Goal: Task Accomplishment & Management: Manage account settings

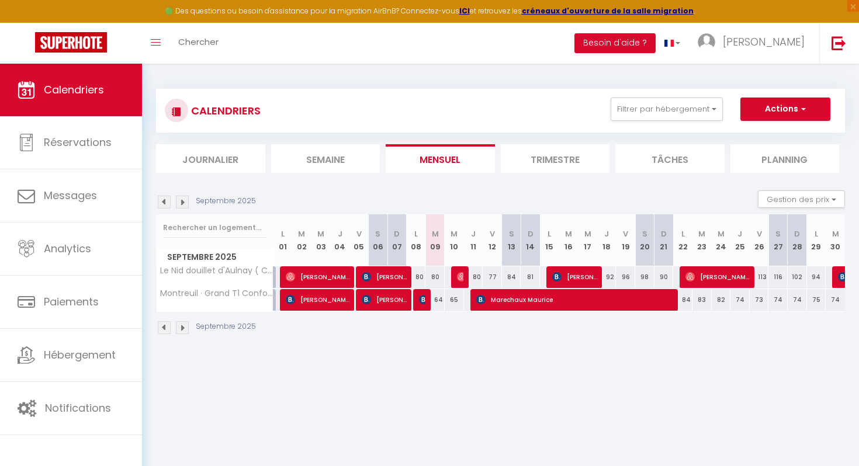
select select
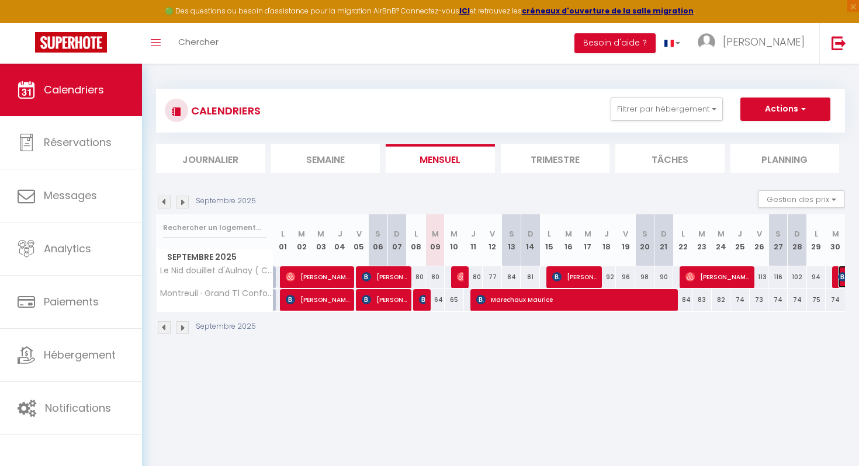
click at [840, 278] on img at bounding box center [842, 276] width 9 height 9
select select "OK"
select select "KO"
select select "0"
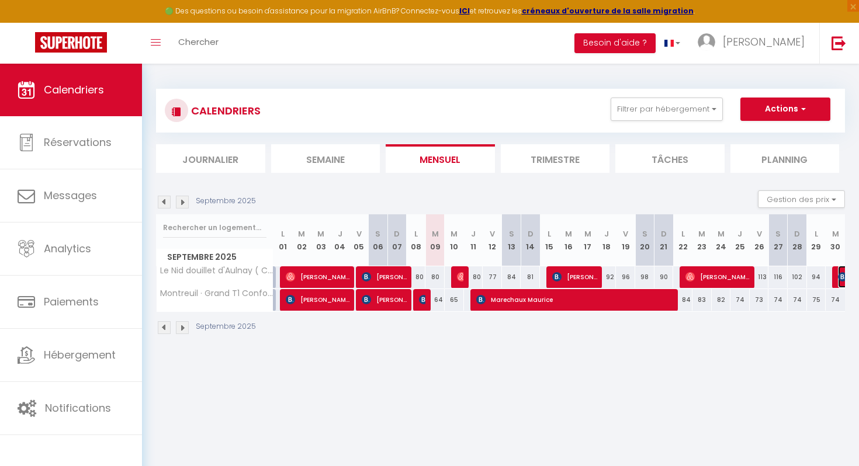
select select "1"
select select
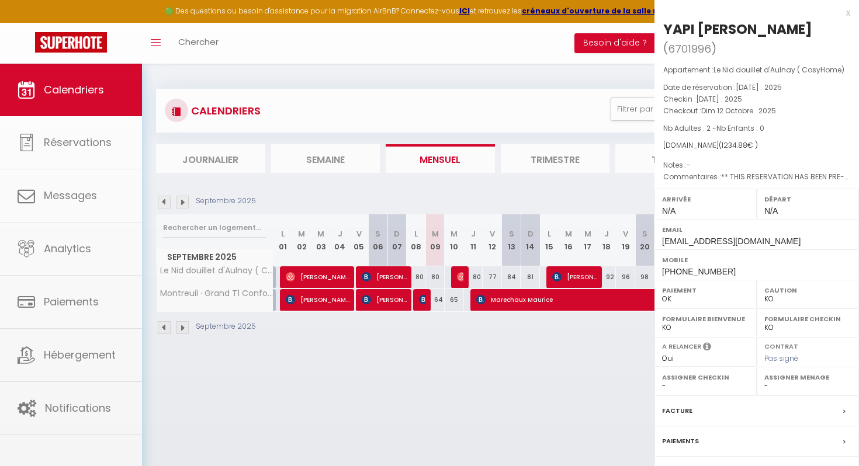
select select "49584"
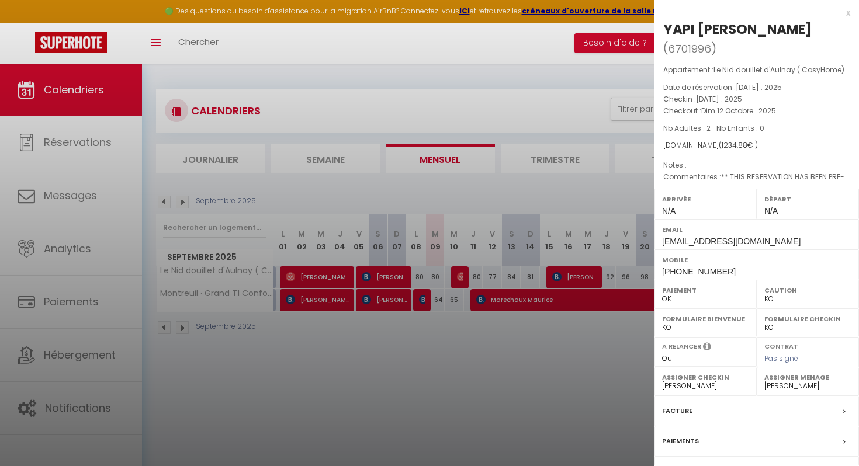
click at [633, 171] on div at bounding box center [429, 233] width 859 height 466
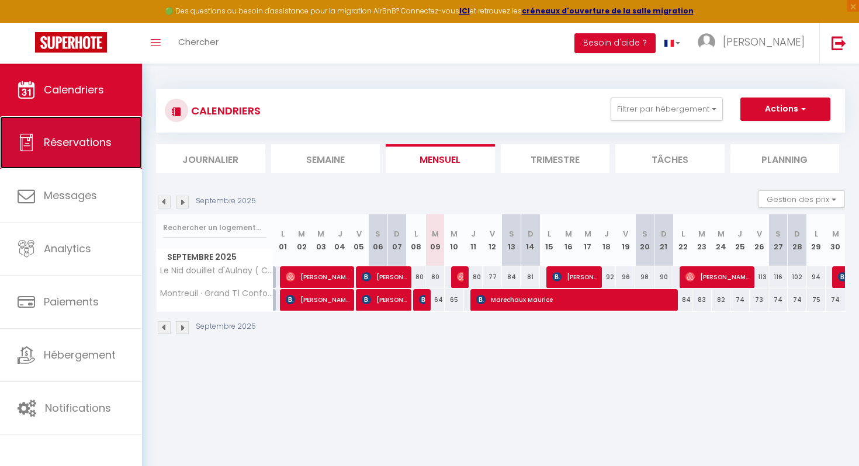
click at [54, 133] on link "Réservations" at bounding box center [71, 142] width 142 height 53
select select "not_cancelled"
select select
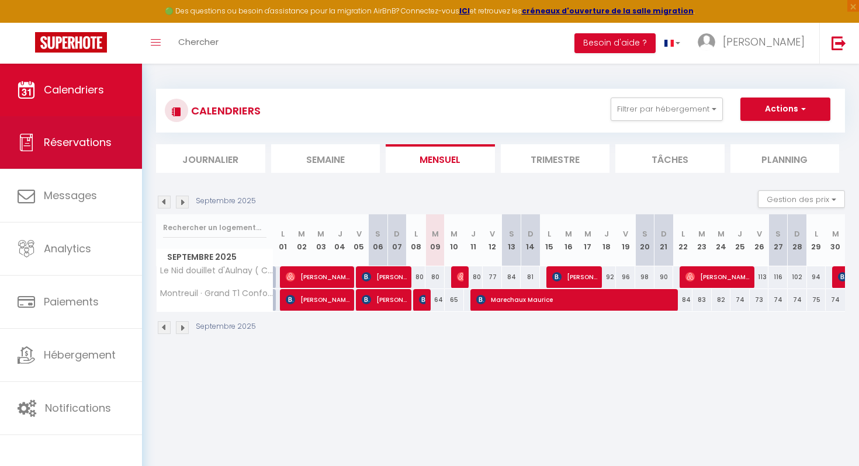
select select
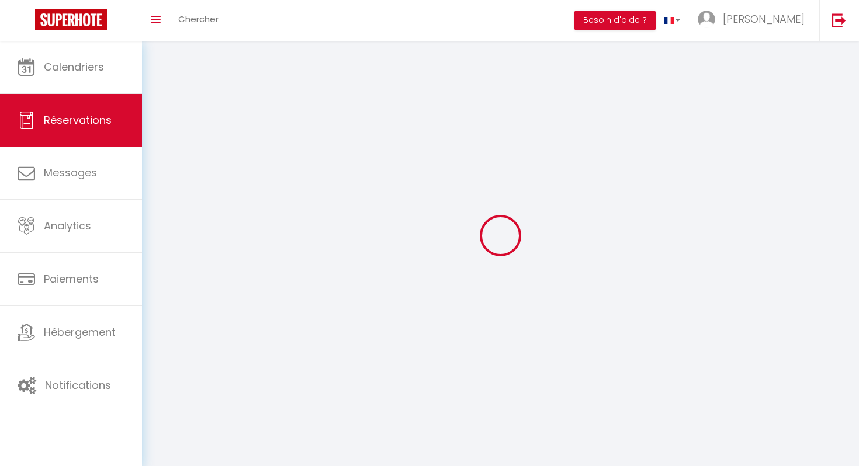
select select
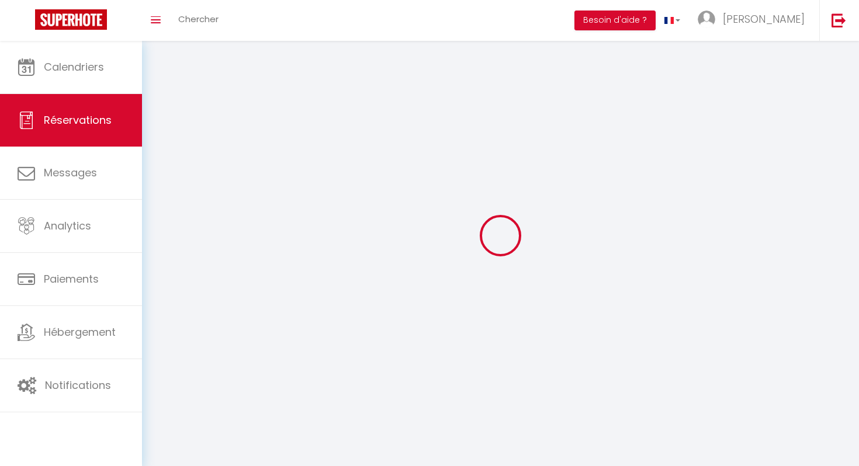
select select
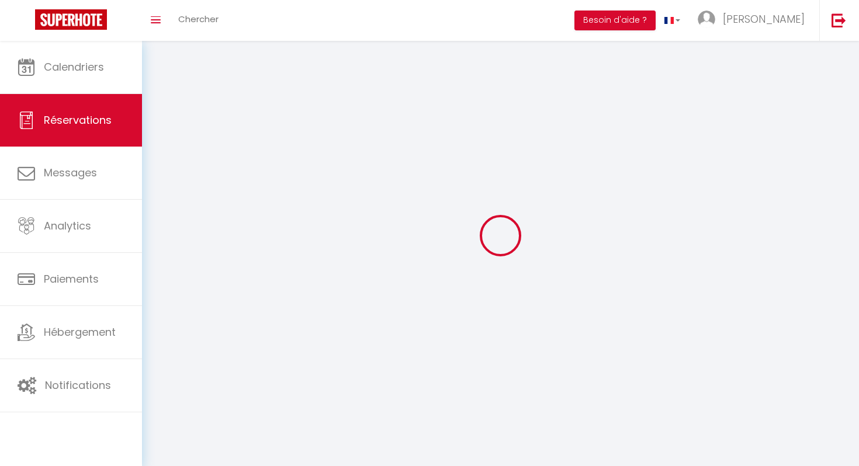
select select
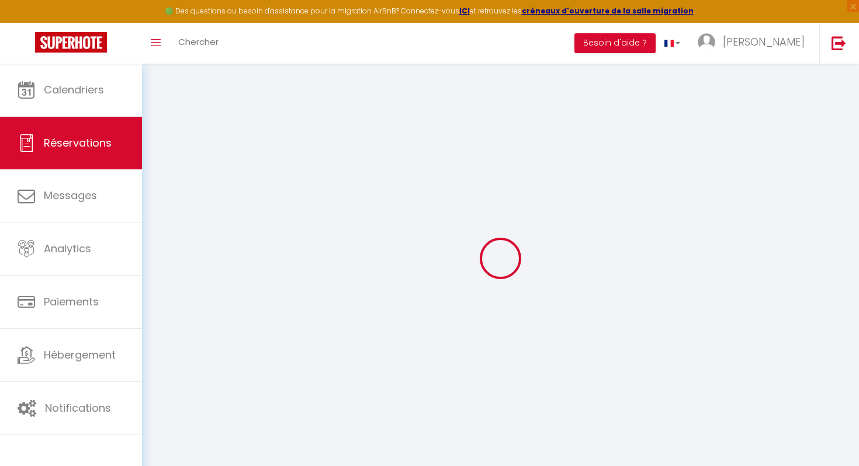
select select
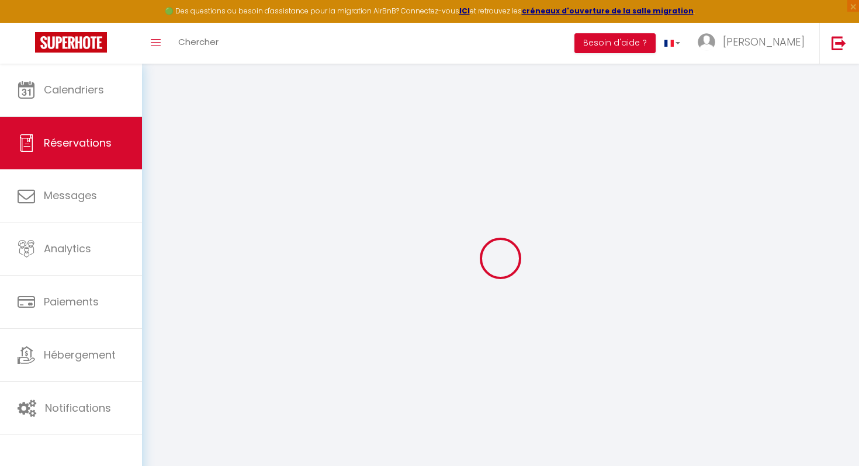
select select
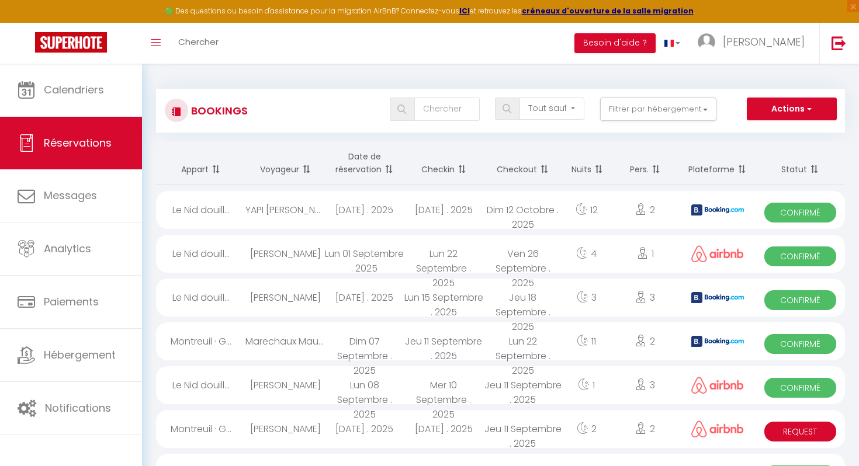
click at [269, 213] on div "YAPI [PERSON_NAME]" at bounding box center [284, 210] width 79 height 38
select select "OK"
select select "KO"
select select "0"
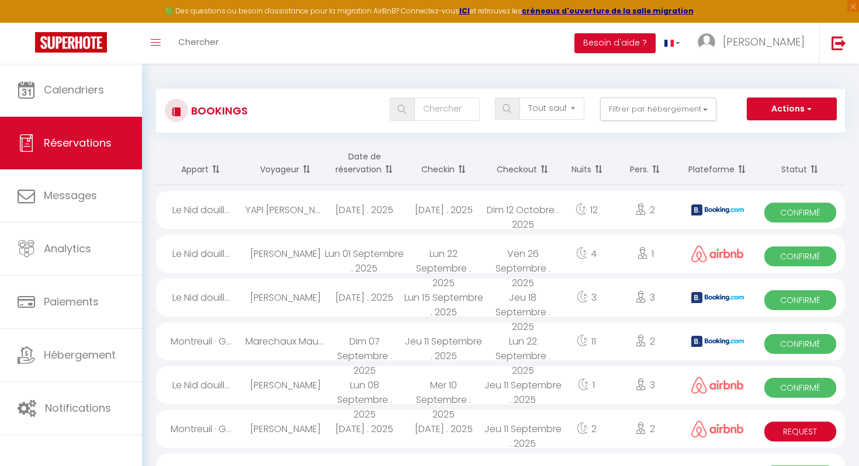
select select "1"
select select
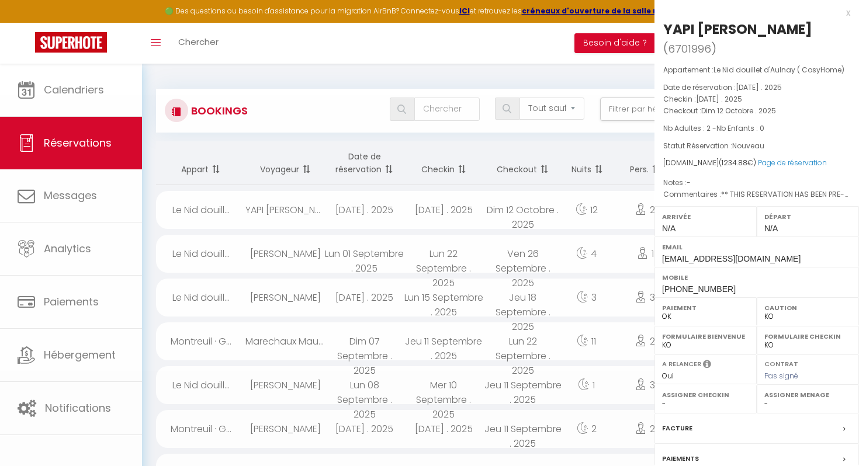
select select "49584"
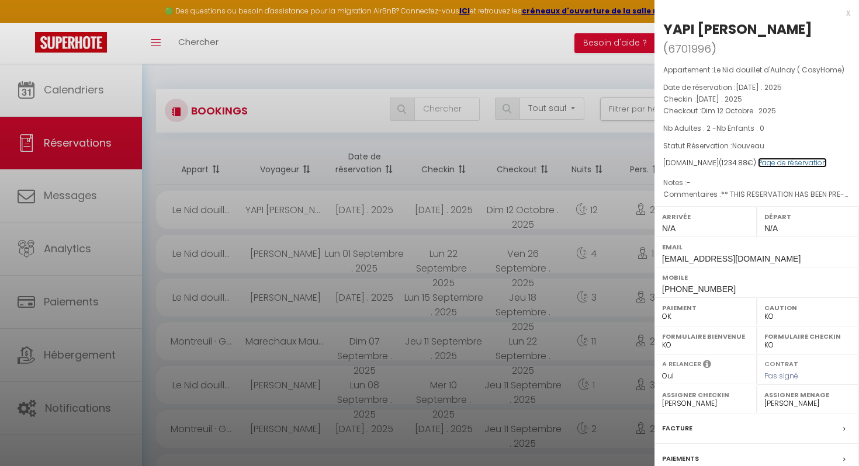
click at [782, 164] on link "Page de réservation" at bounding box center [792, 163] width 69 height 10
click at [699, 259] on span "[EMAIL_ADDRESS][DOMAIN_NAME]" at bounding box center [731, 258] width 138 height 9
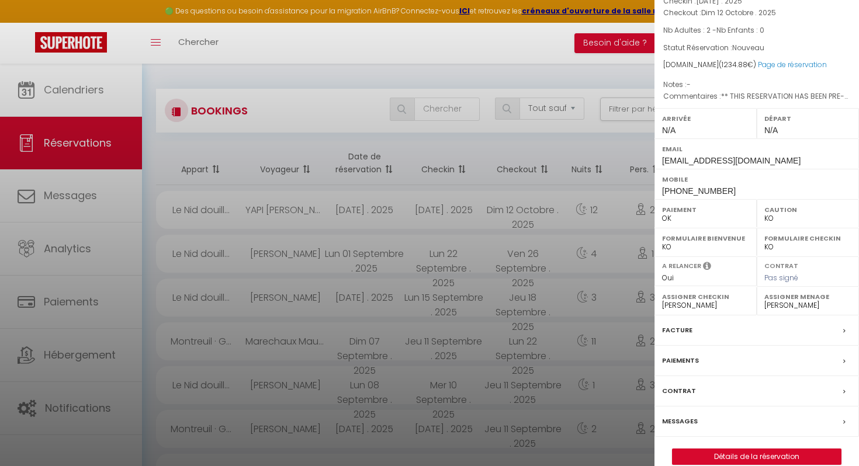
scroll to position [114, 0]
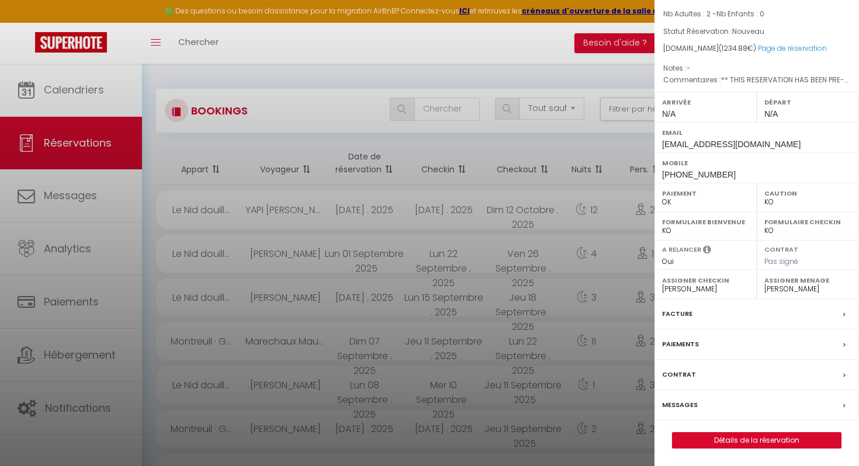
click at [102, 144] on div at bounding box center [429, 233] width 859 height 466
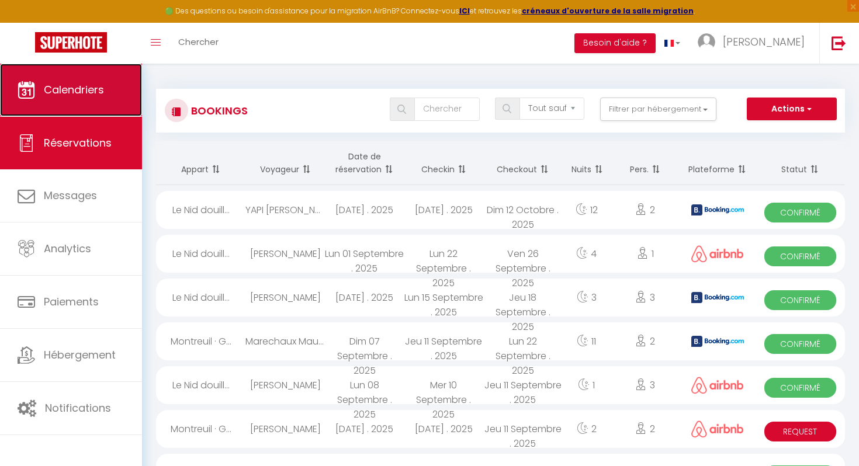
click at [89, 80] on link "Calendriers" at bounding box center [71, 90] width 142 height 53
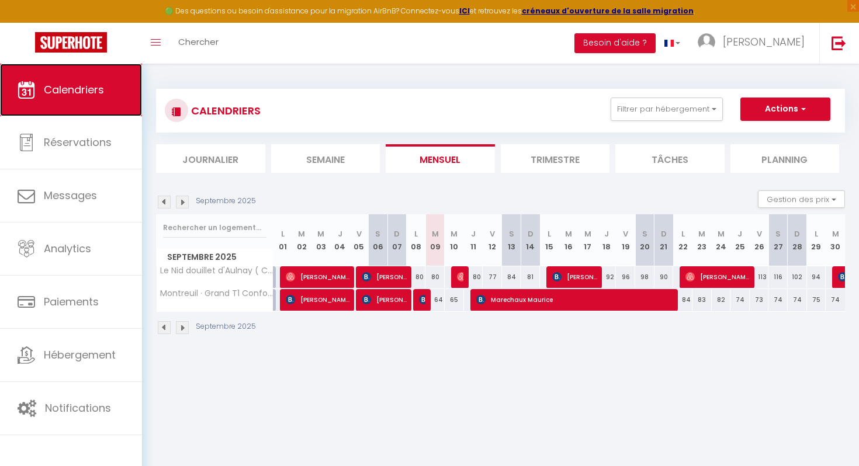
click at [89, 95] on span "Calendriers" at bounding box center [74, 89] width 60 height 15
click at [421, 301] on img at bounding box center [423, 299] width 9 height 9
select select "OK"
select select "0"
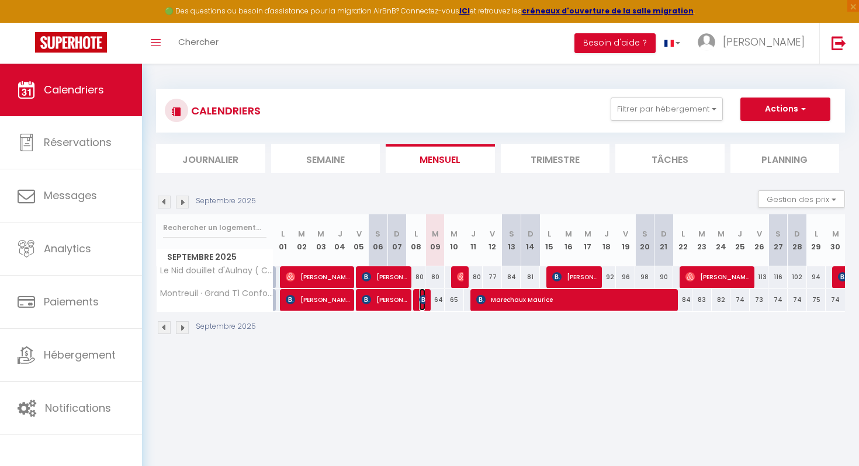
select select "0"
select select "1"
select select
select select "49584"
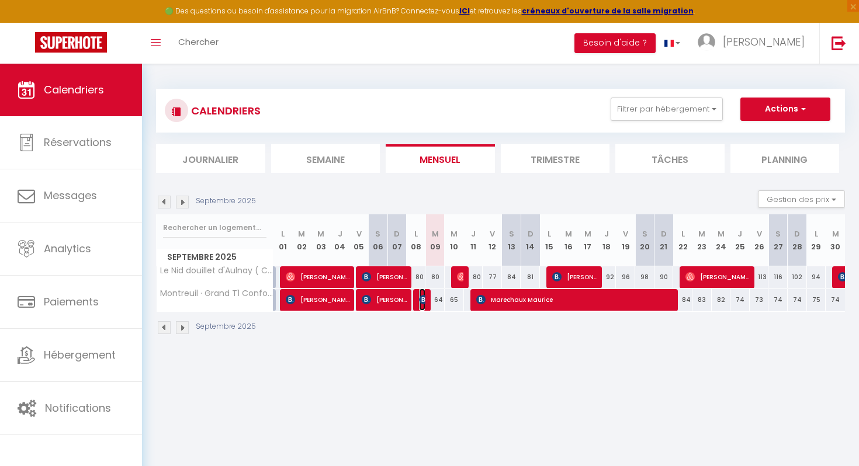
select select "49584"
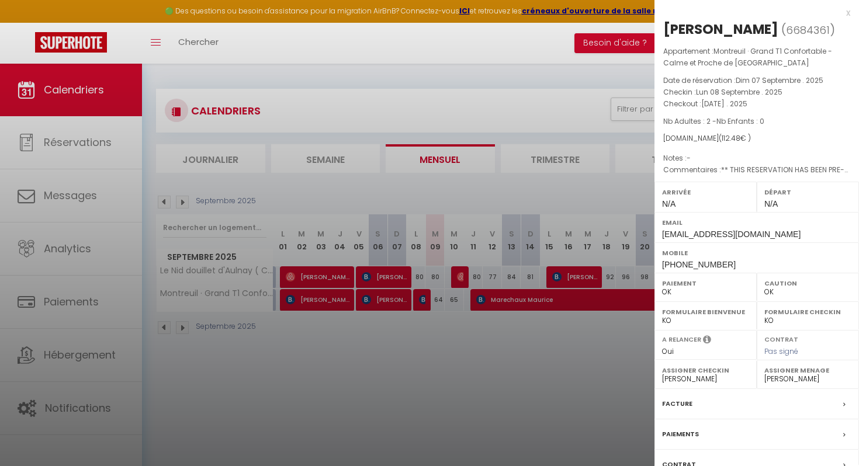
click at [724, 232] on span "[EMAIL_ADDRESS][DOMAIN_NAME]" at bounding box center [731, 234] width 138 height 9
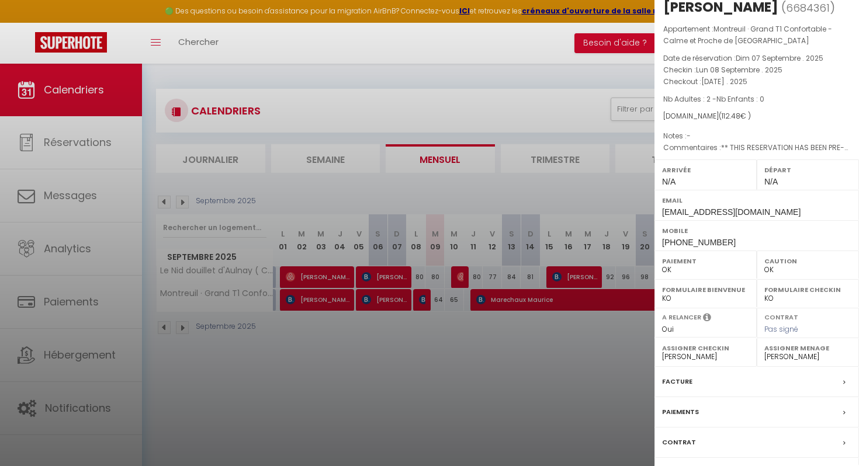
scroll to position [34, 0]
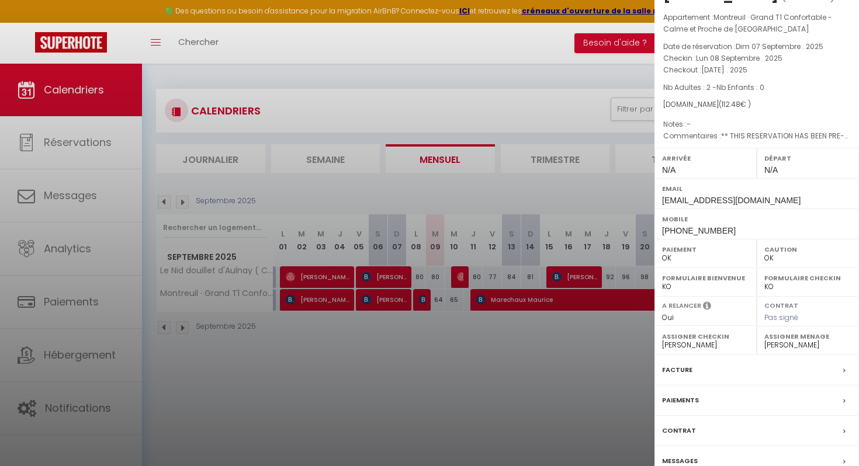
click at [690, 402] on label "Paiements" at bounding box center [680, 400] width 37 height 12
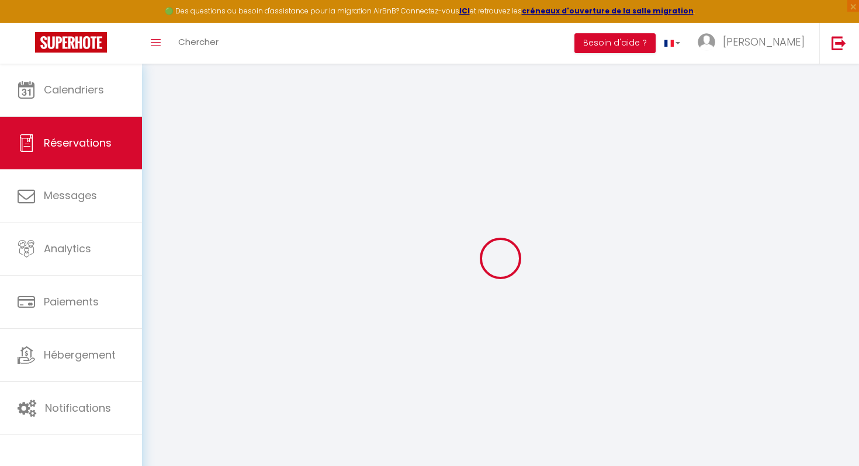
select select
checkbox input "false"
select select
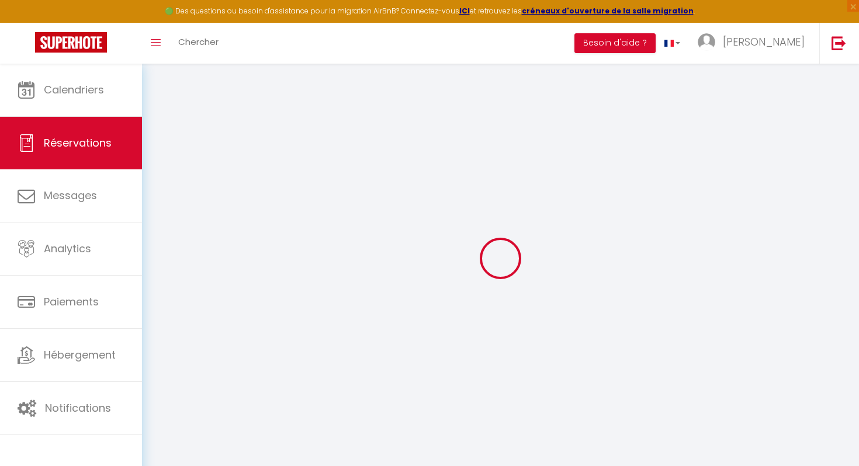
checkbox input "false"
type textarea "** THIS RESERVATION HAS BEEN PRE-PAID ** BOOKING NOTE : Payment charge is EUR 1…"
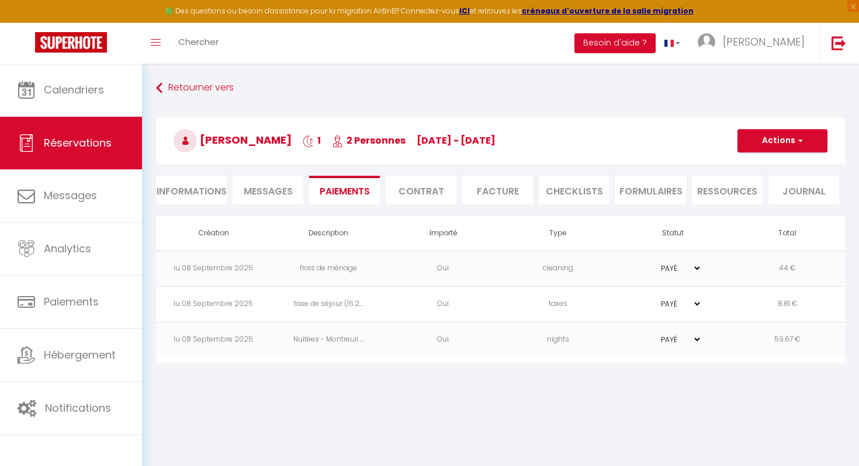
click at [169, 192] on li "Informations" at bounding box center [191, 190] width 71 height 29
select select
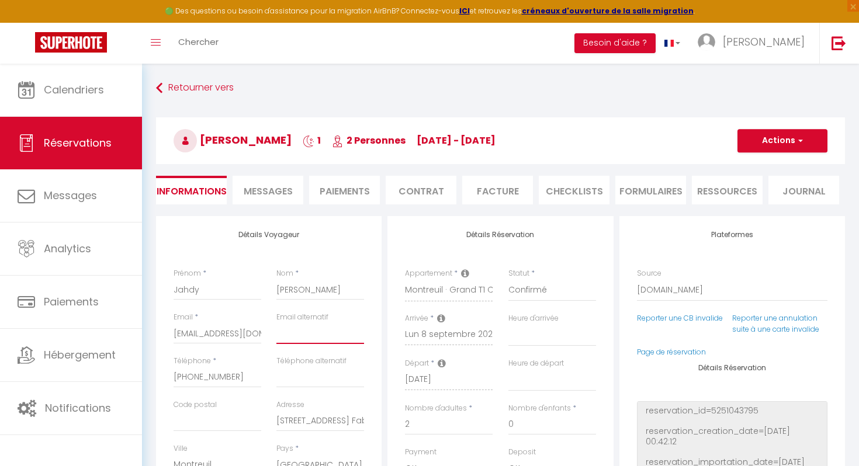
click at [308, 338] on input "email" at bounding box center [320, 333] width 88 height 21
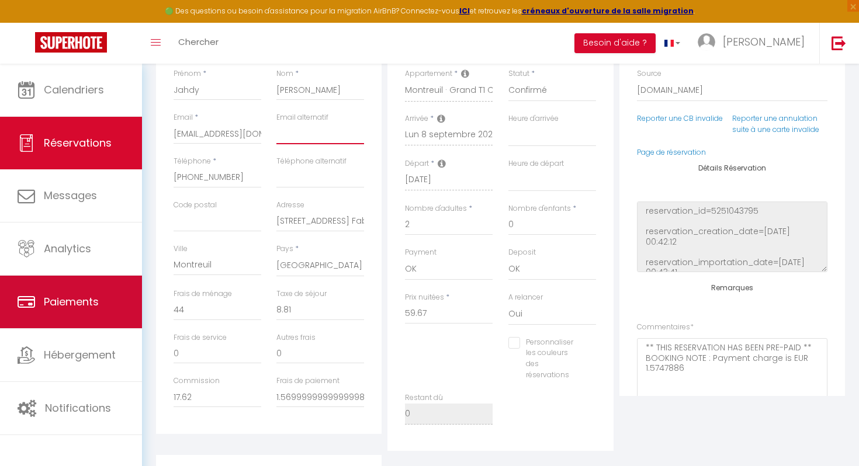
scroll to position [204, 0]
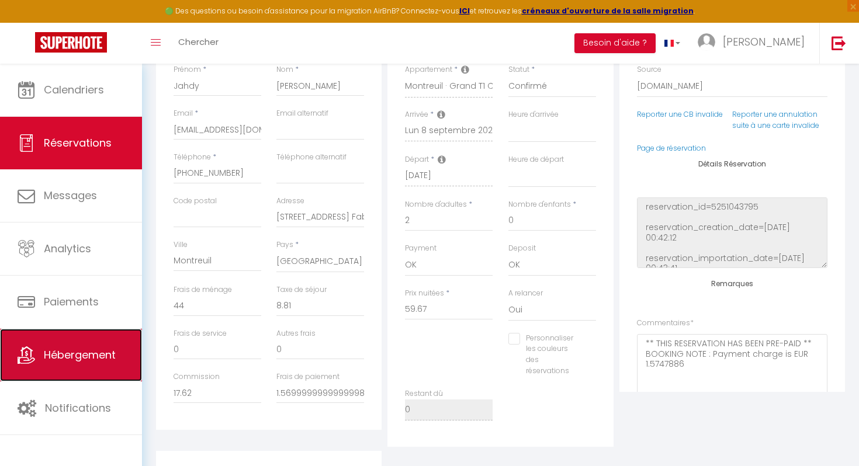
click at [117, 355] on link "Hébergement" at bounding box center [71, 355] width 142 height 53
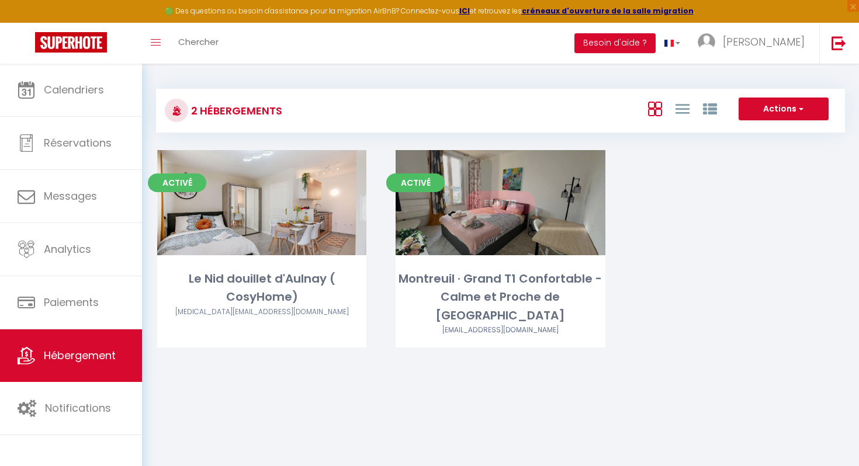
click at [444, 241] on div "Editer" at bounding box center [499, 202] width 209 height 105
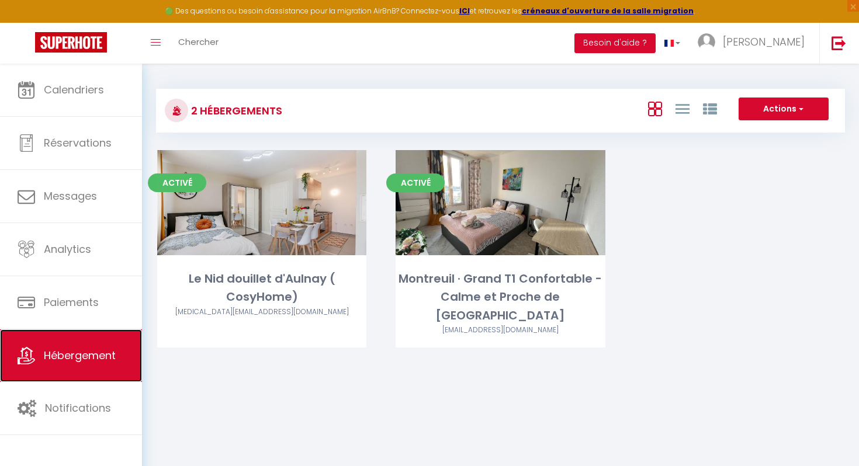
click at [59, 363] on span "Hébergement" at bounding box center [80, 355] width 72 height 15
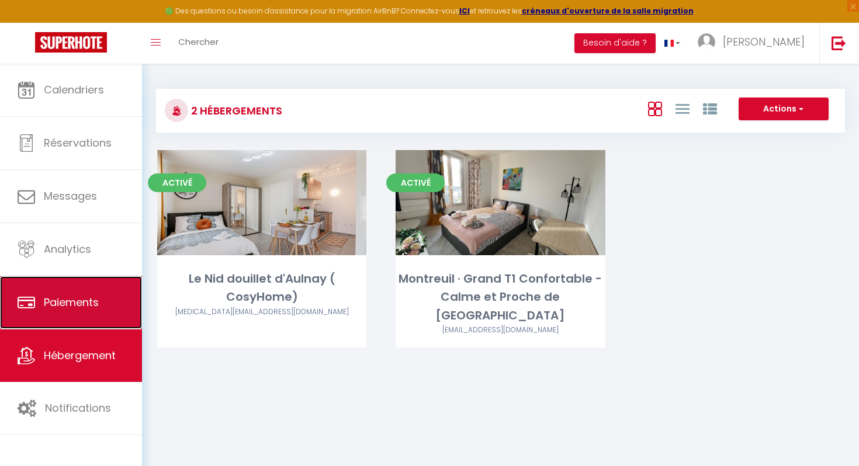
click at [59, 303] on span "Paiements" at bounding box center [71, 302] width 55 height 15
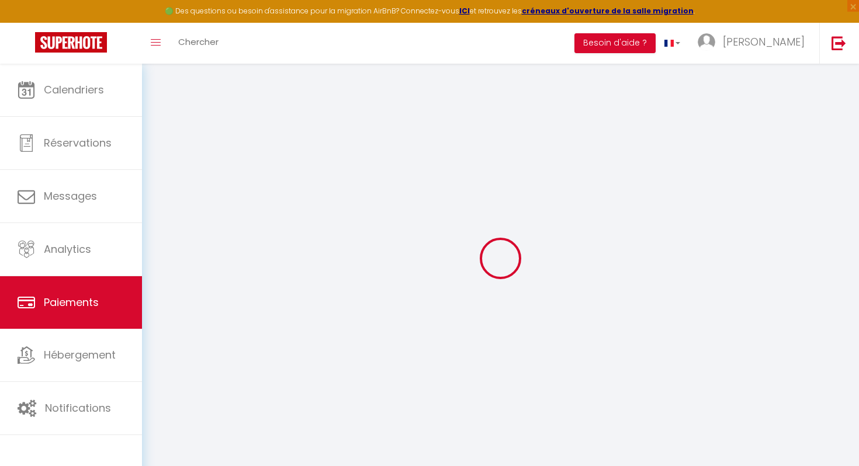
select select "2"
select select "0"
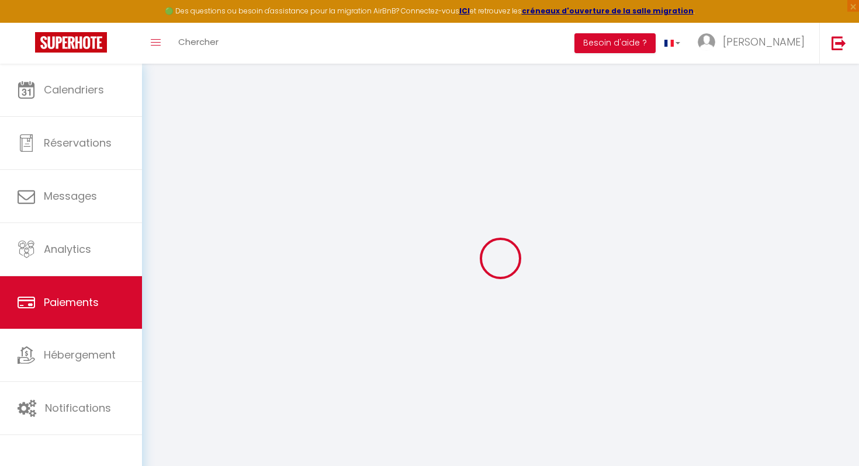
select select "0"
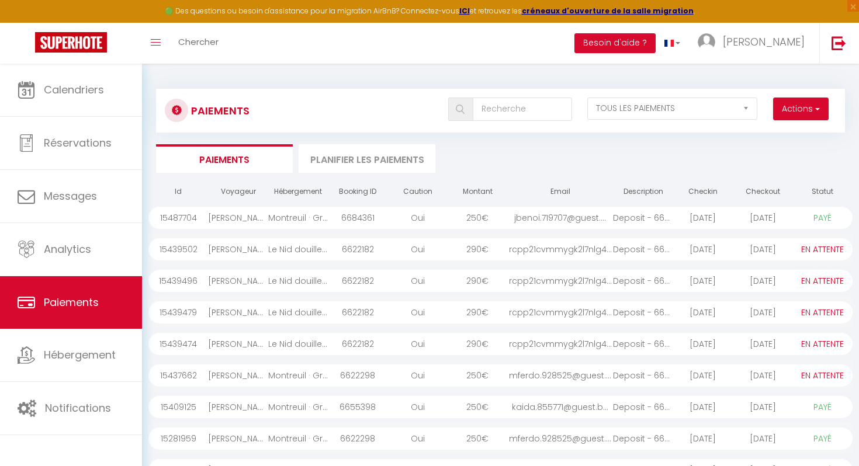
click at [209, 442] on div "[PERSON_NAME]" at bounding box center [238, 439] width 60 height 22
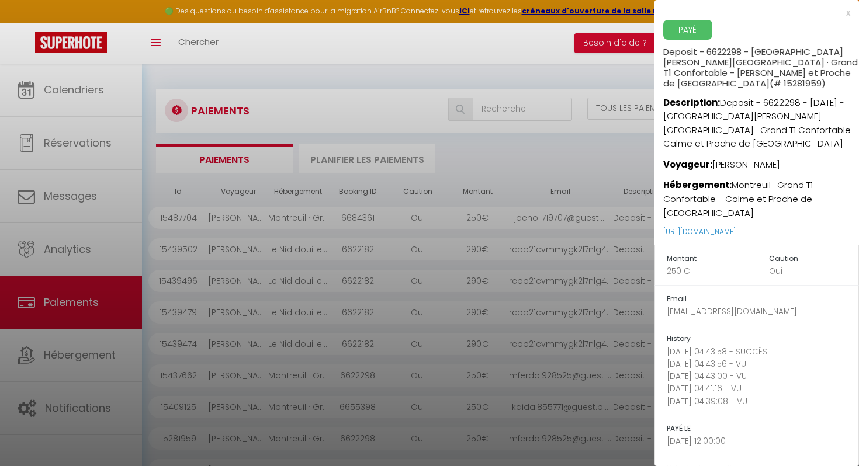
click at [268, 378] on div at bounding box center [429, 233] width 859 height 466
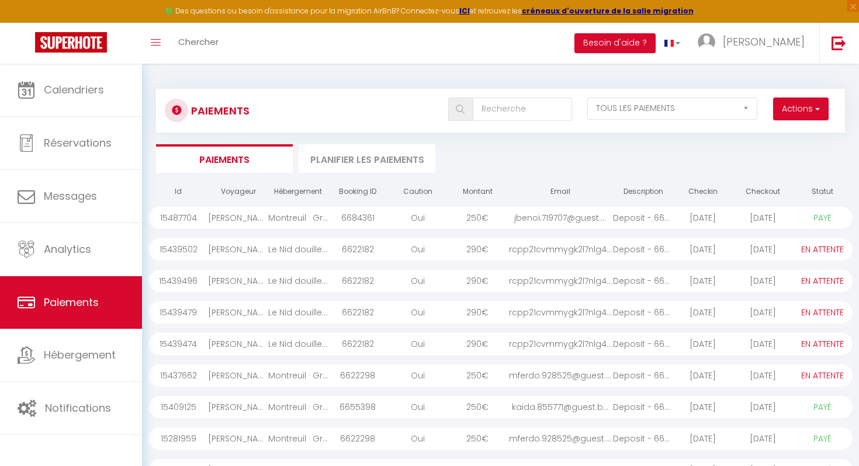
click at [266, 400] on div "[PERSON_NAME]" at bounding box center [238, 407] width 60 height 22
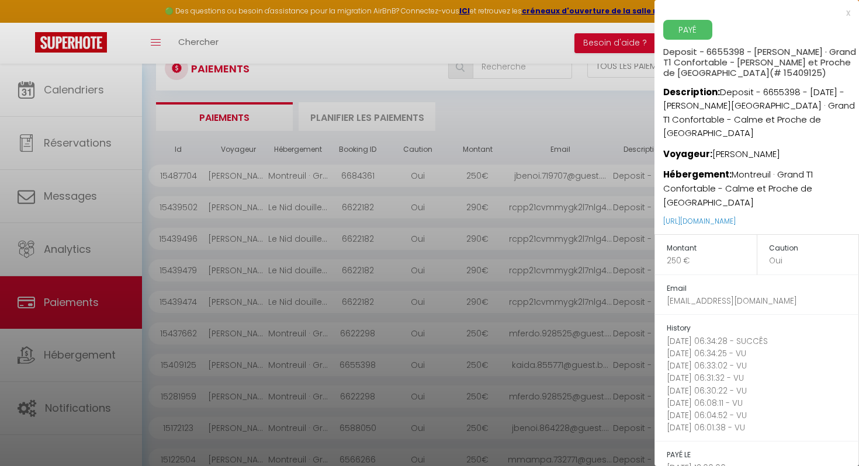
scroll to position [109, 0]
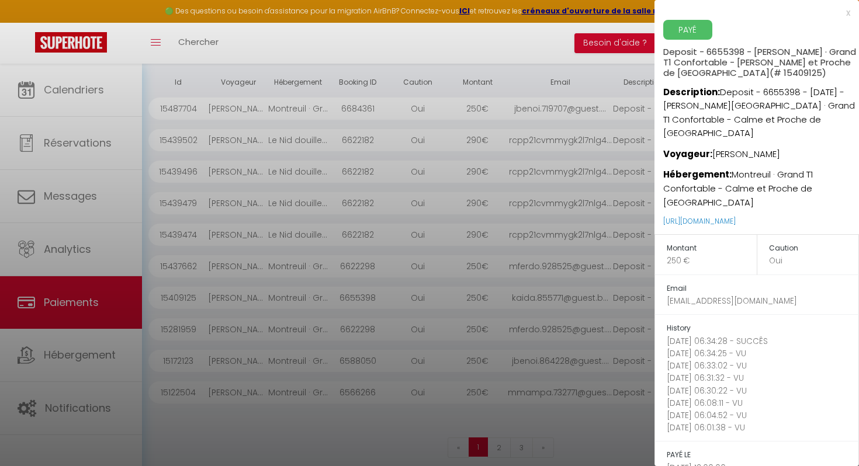
click at [292, 394] on div at bounding box center [429, 233] width 859 height 466
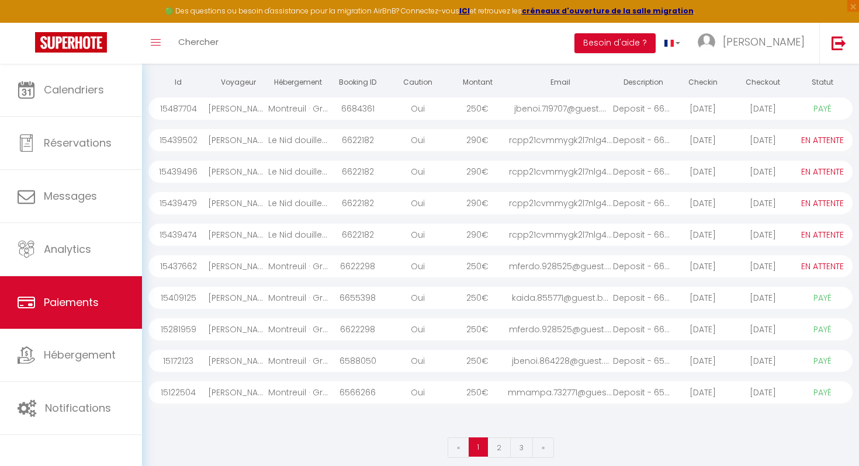
click at [293, 390] on div "Montreuil · Grand T1 Confortable - Calme et Proche de [GEOGRAPHIC_DATA]" at bounding box center [298, 392] width 60 height 22
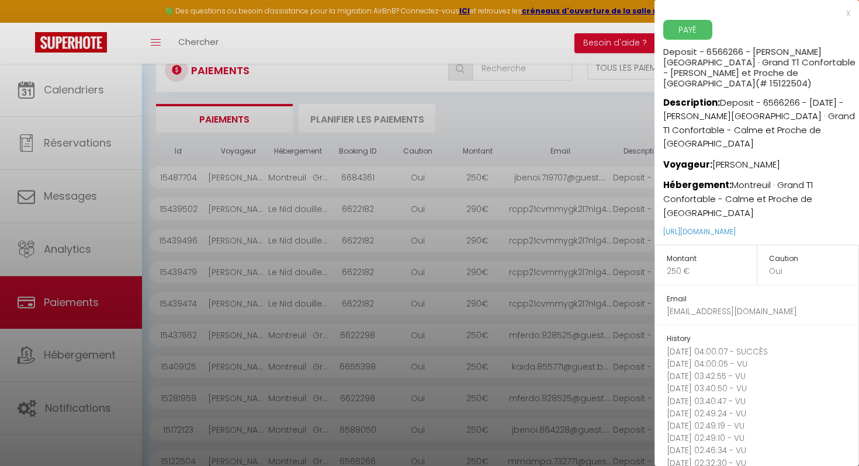
scroll to position [55, 0]
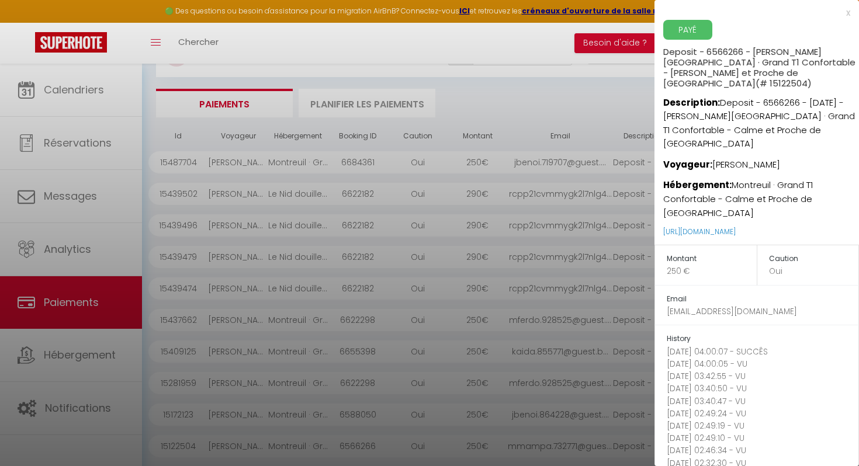
click at [81, 141] on div at bounding box center [429, 233] width 859 height 466
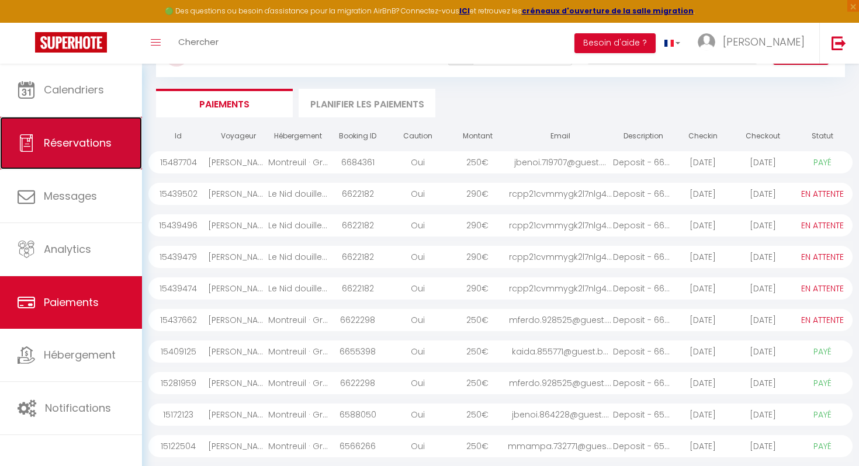
click at [83, 141] on span "Réservations" at bounding box center [78, 143] width 68 height 15
select select "not_cancelled"
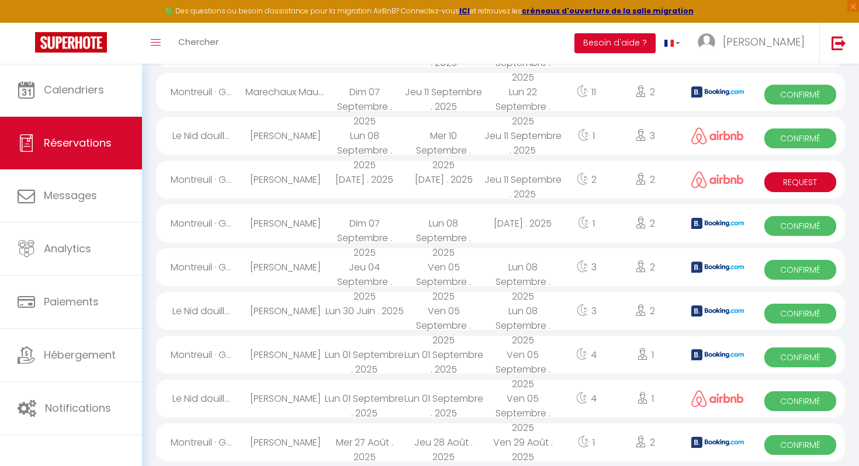
scroll to position [771, 0]
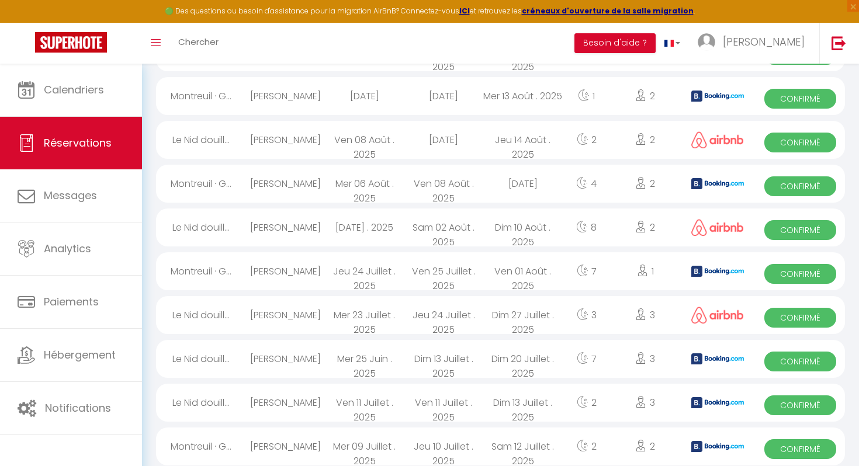
click at [205, 364] on div "Le Nid douill..." at bounding box center [200, 359] width 89 height 38
select select "OK"
select select "KO"
select select "0"
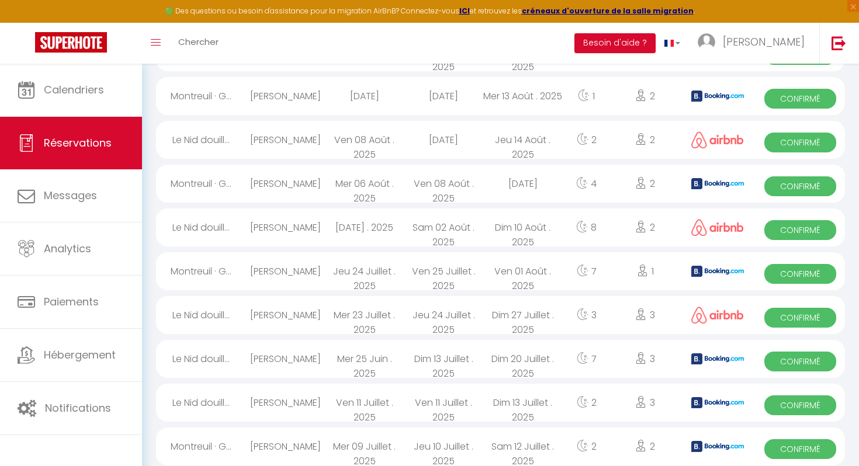
select select "1"
select select
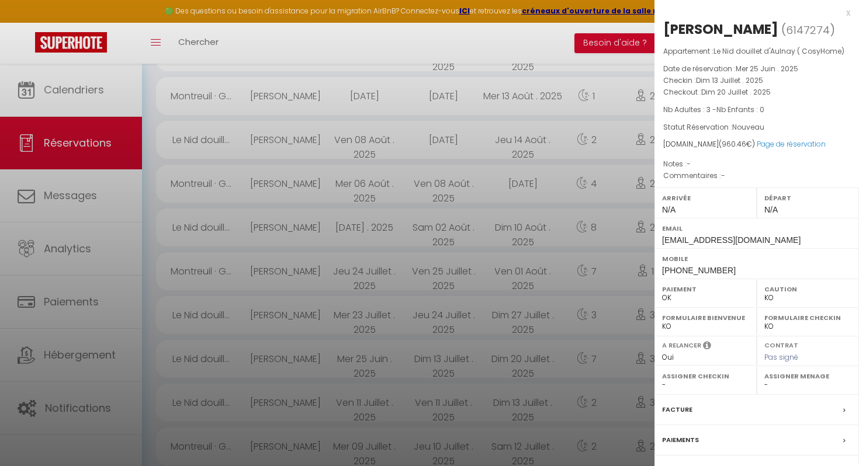
click at [183, 179] on div at bounding box center [429, 233] width 859 height 466
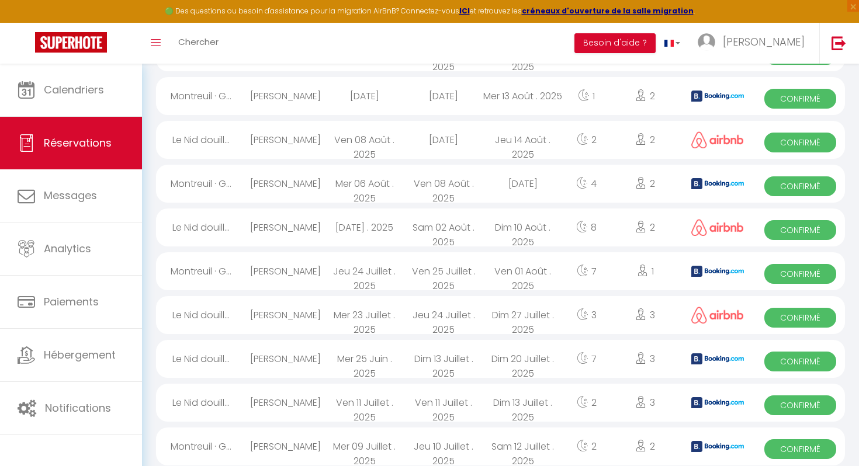
click at [246, 178] on div "[PERSON_NAME]" at bounding box center [284, 184] width 79 height 38
select select "OK"
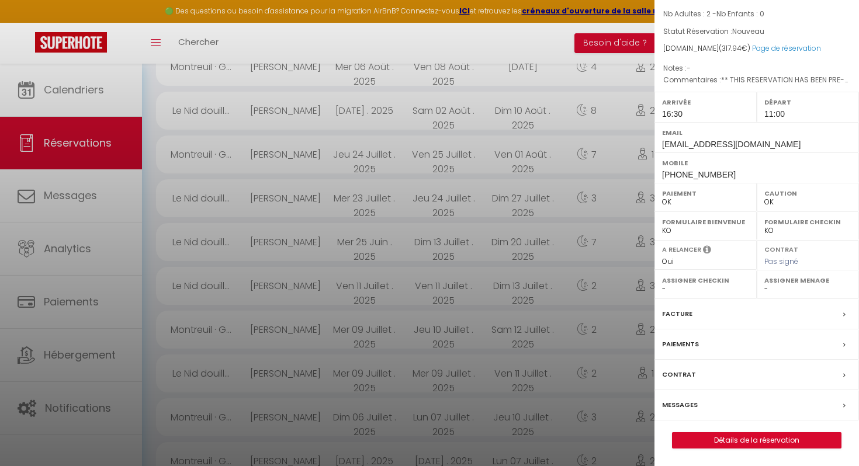
scroll to position [910, 0]
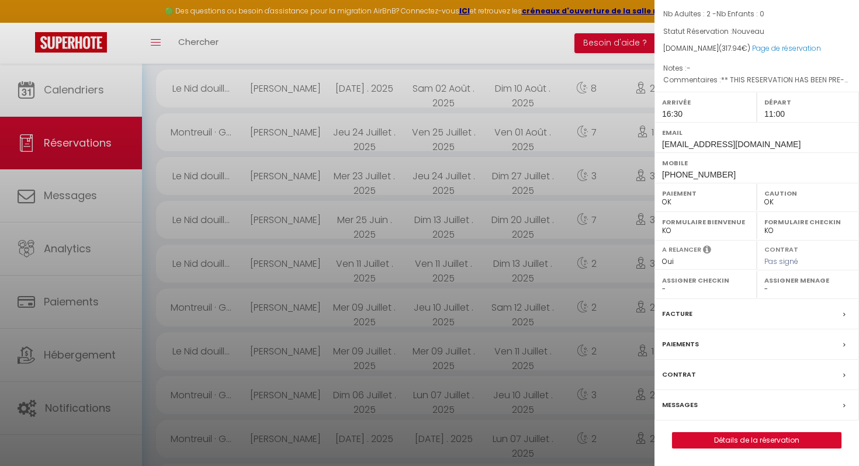
click at [682, 313] on label "Facture" at bounding box center [677, 314] width 30 height 12
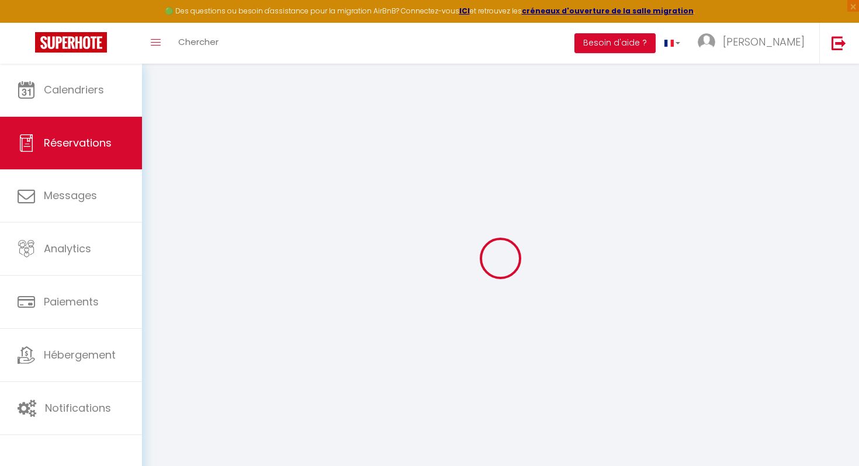
select select "cleaning"
select select "taxes"
select select
checkbox input "false"
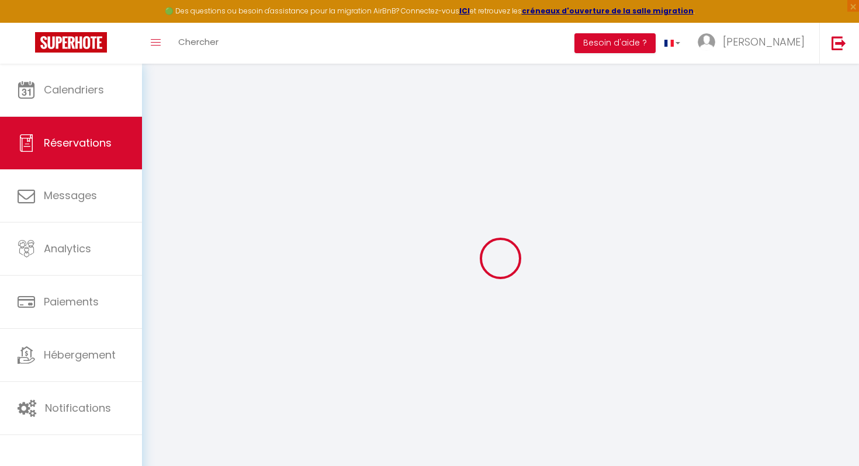
select select
checkbox input "false"
type textarea "** THIS RESERVATION HAS BEEN PRE-PAID ** BOOKING NOTE : Payment charge is EUR 4…"
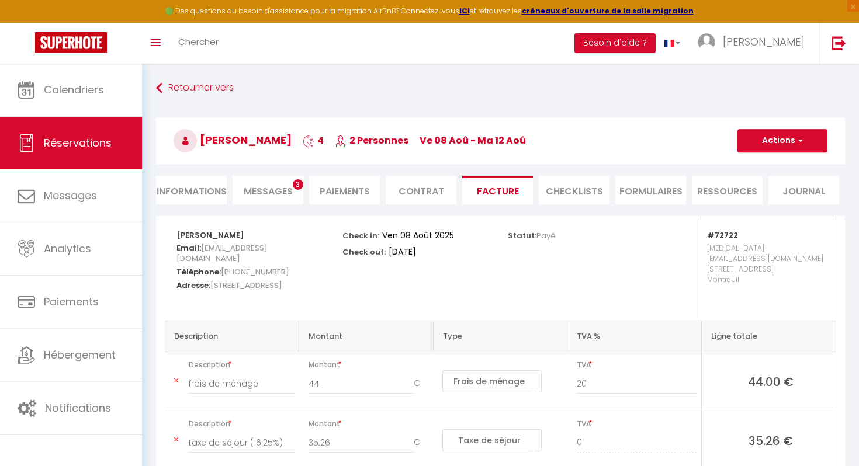
click at [276, 196] on span "Messages" at bounding box center [268, 191] width 49 height 13
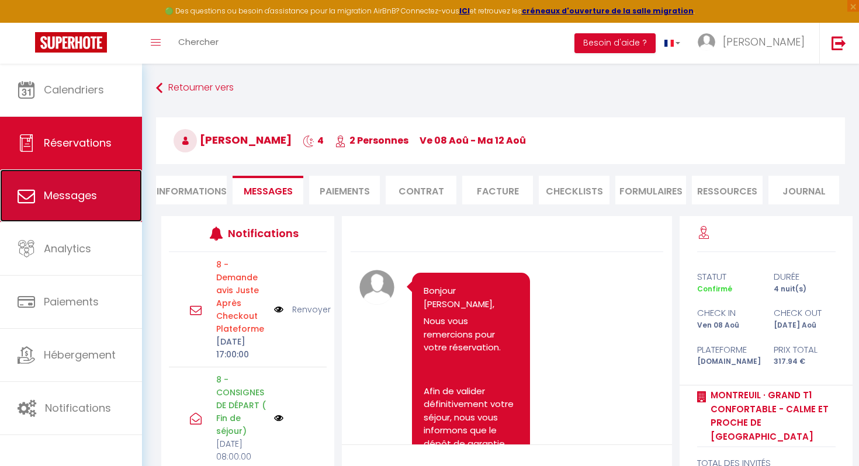
click at [94, 197] on span "Messages" at bounding box center [70, 195] width 53 height 15
select select "message"
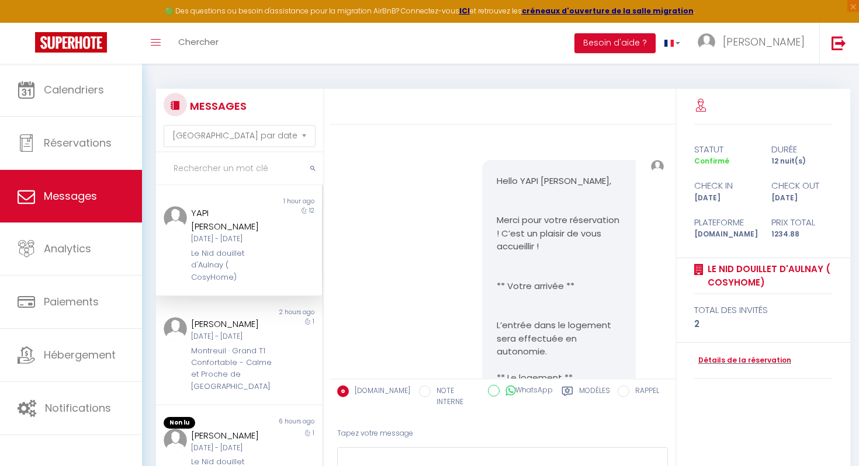
scroll to position [1568, 0]
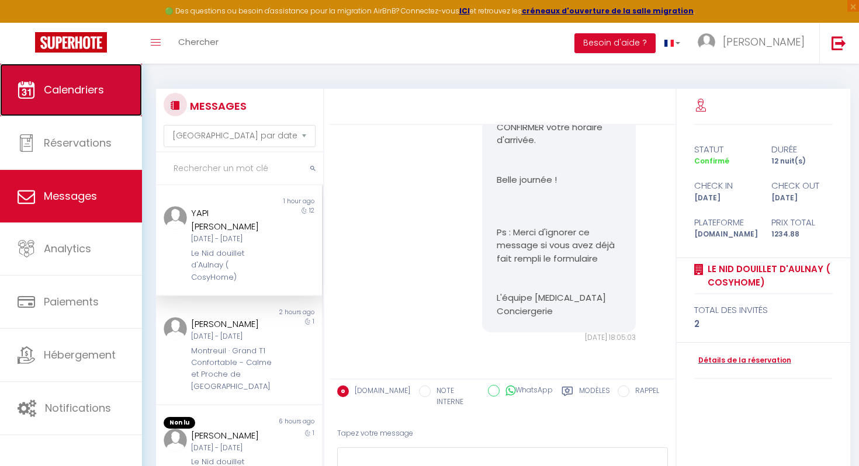
click at [65, 99] on link "Calendriers" at bounding box center [71, 90] width 142 height 53
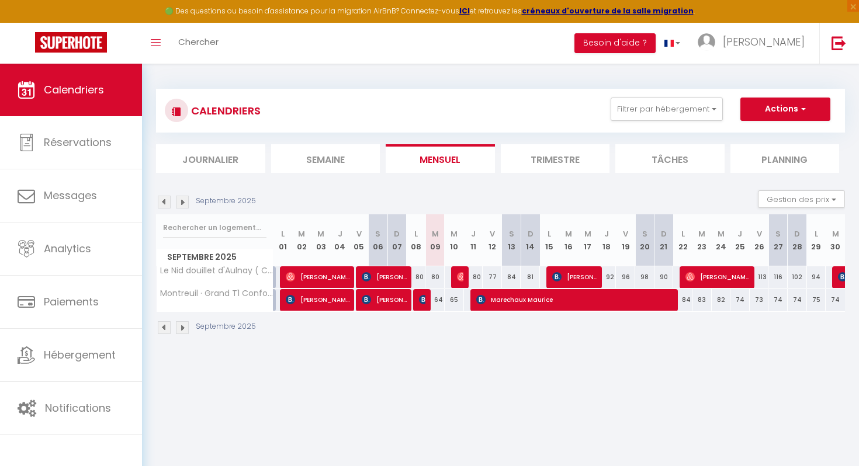
click at [565, 165] on li "Trimestre" at bounding box center [555, 158] width 109 height 29
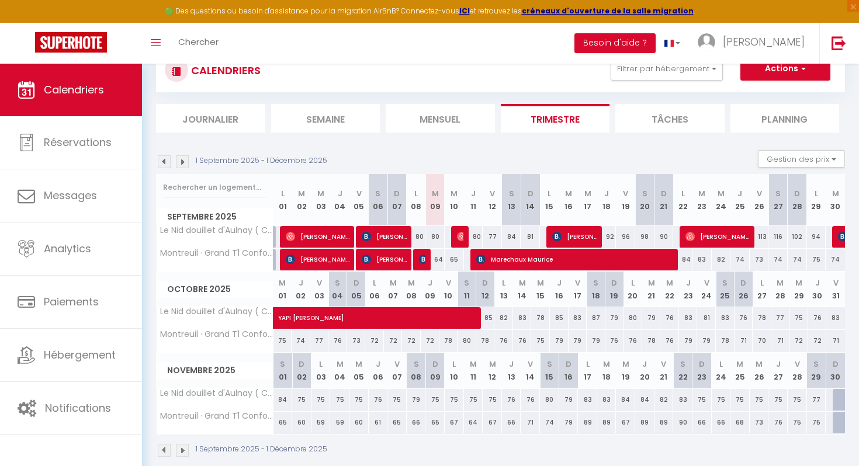
scroll to position [64, 0]
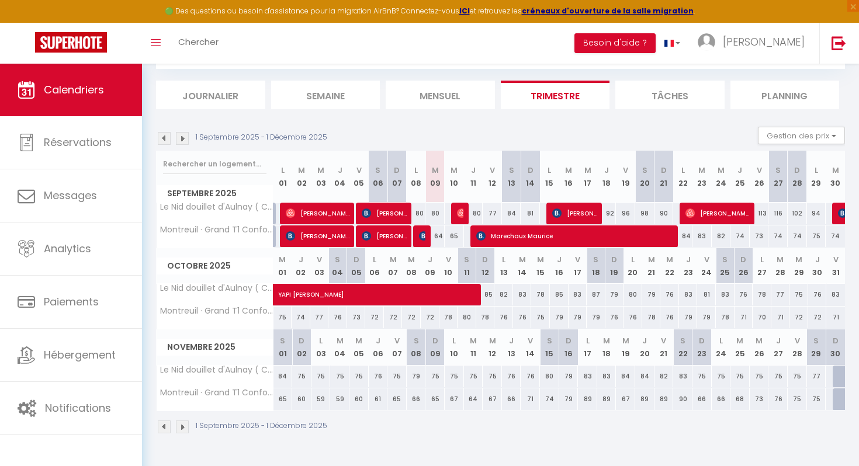
click at [443, 311] on div "78" at bounding box center [448, 318] width 19 height 22
select select
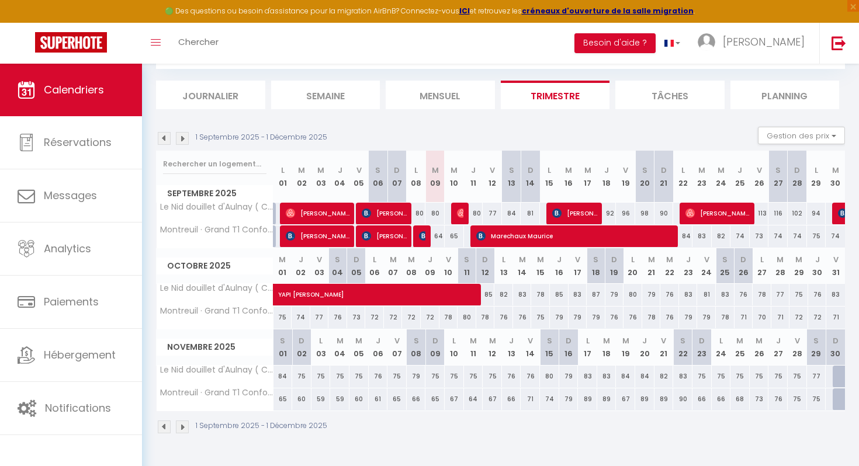
select select
type input "78"
type input "Ven 10 Octobre 2025"
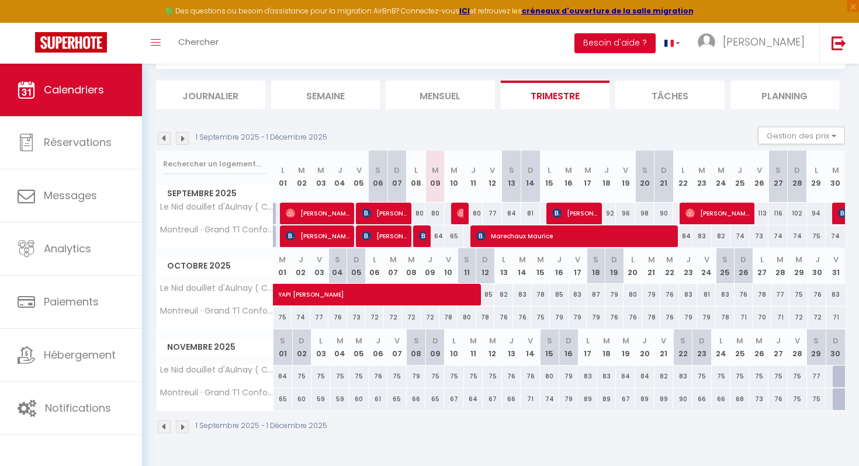
type input "[DATE]"
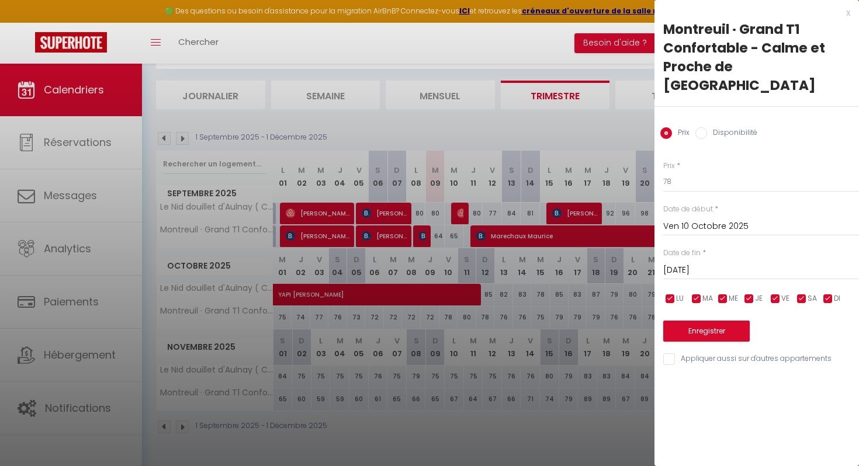
click at [443, 293] on div at bounding box center [429, 233] width 859 height 466
select select
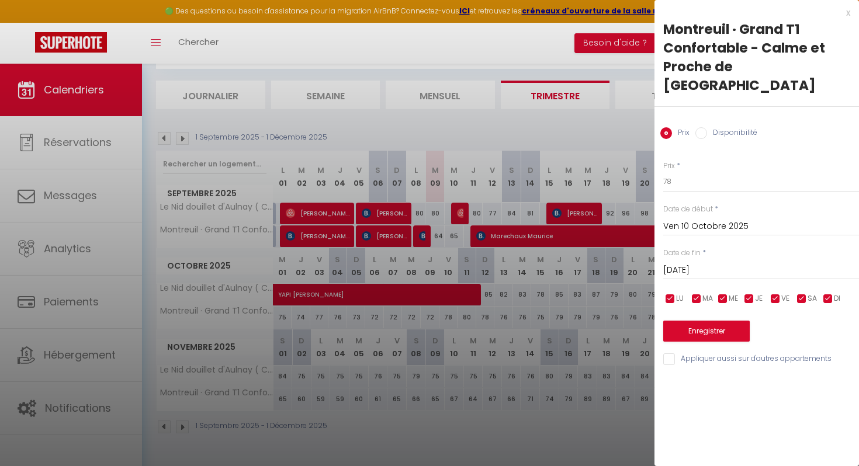
select select
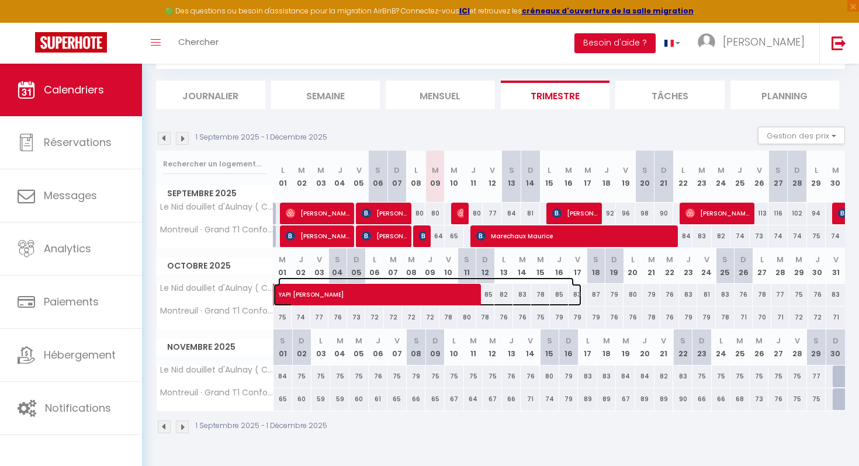
click at [444, 289] on span "YAPI [PERSON_NAME]" at bounding box center [426, 288] width 296 height 22
select select "OK"
select select "KO"
select select "0"
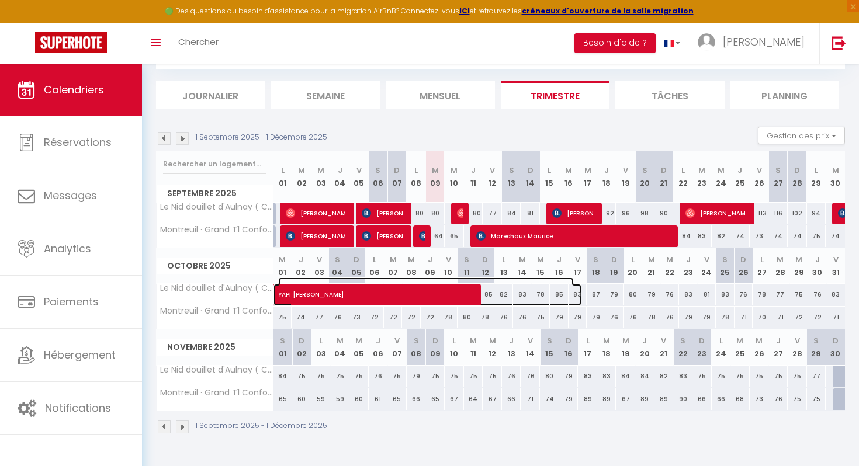
select select "1"
select select
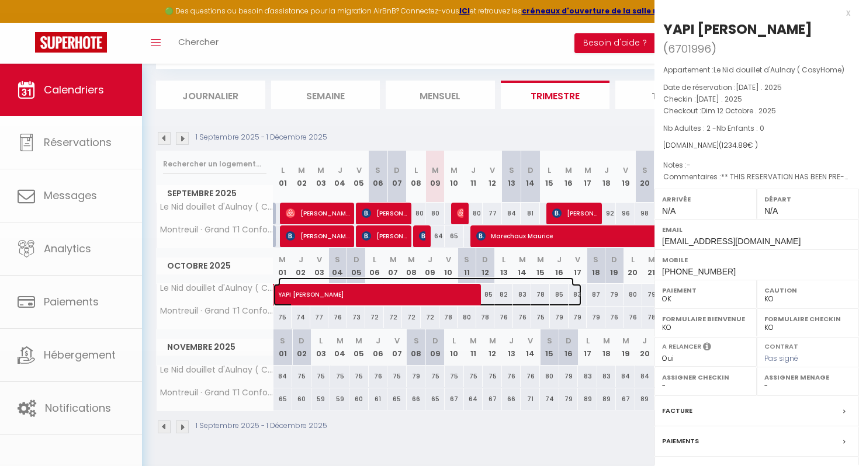
select select "49584"
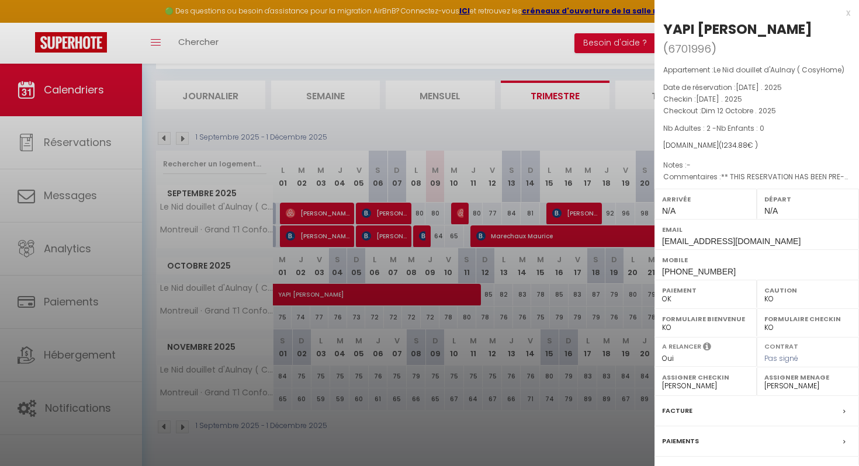
click at [686, 451] on div "Paiements" at bounding box center [756, 441] width 204 height 30
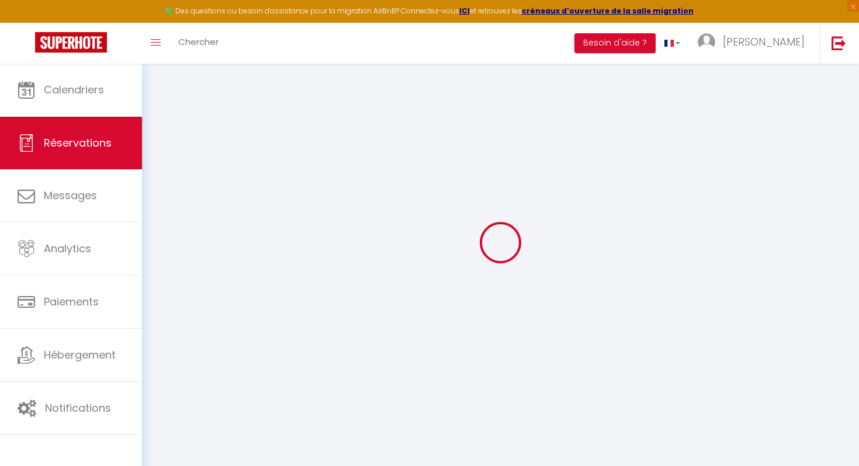
scroll to position [18, 0]
select select
checkbox input "false"
select select
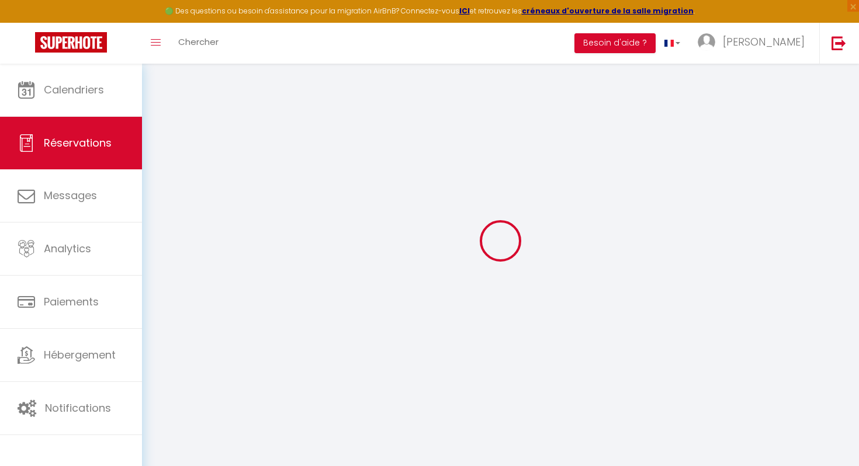
select select
checkbox input "false"
select select
checkbox input "false"
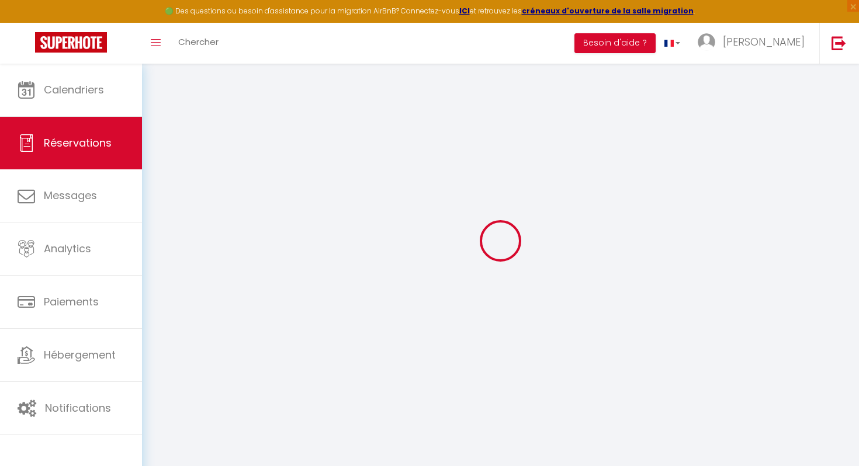
type textarea "** THIS RESERVATION HAS BEEN PRE-PAID ** BOOKING NOTE : Payment charge is EUR 1…"
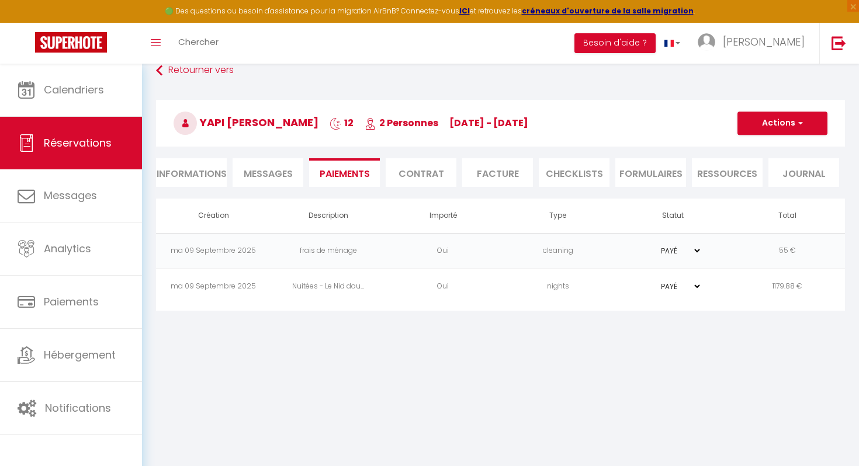
scroll to position [19, 0]
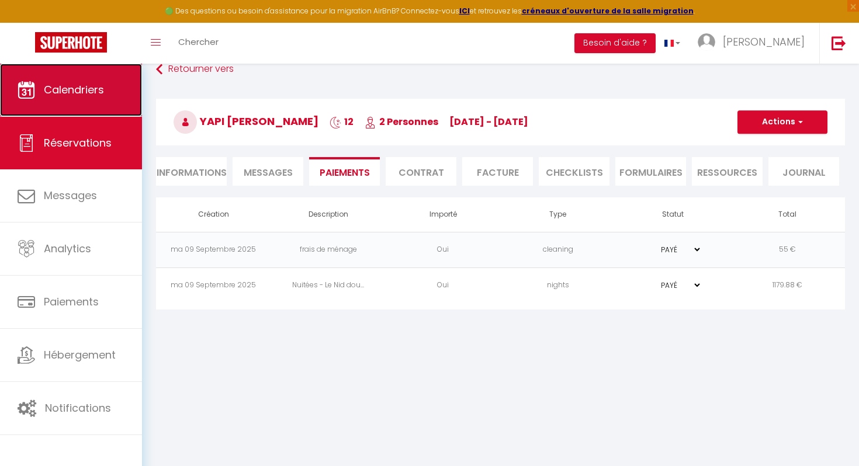
click at [53, 84] on span "Calendriers" at bounding box center [74, 89] width 60 height 15
